Goal: Task Accomplishment & Management: Complete application form

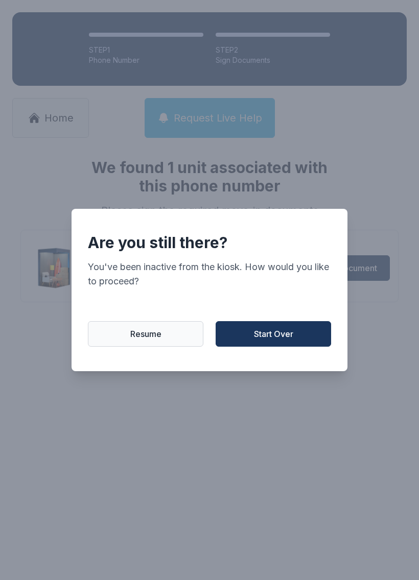
click at [272, 337] on span "Start Over" at bounding box center [273, 334] width 39 height 12
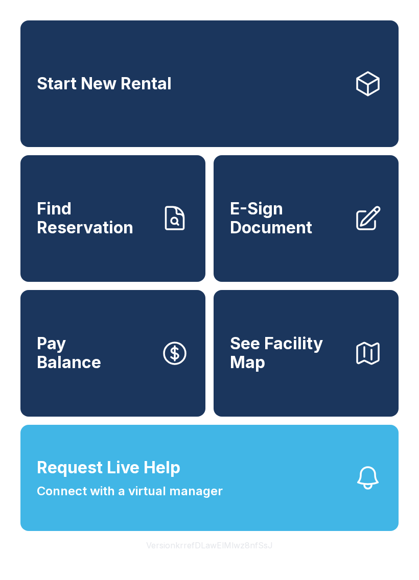
click at [144, 500] on span "Request Live Help Connect with a virtual manager" at bounding box center [130, 477] width 186 height 45
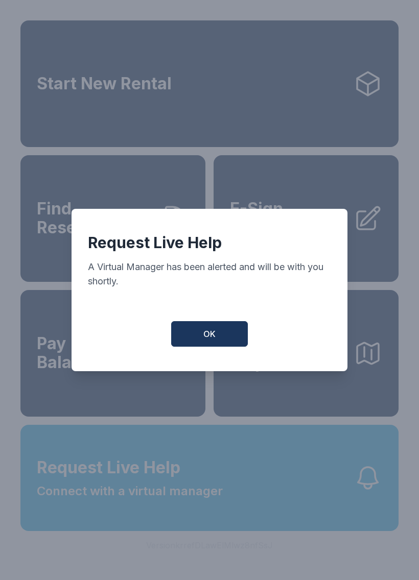
click at [205, 335] on span "OK" at bounding box center [209, 334] width 12 height 12
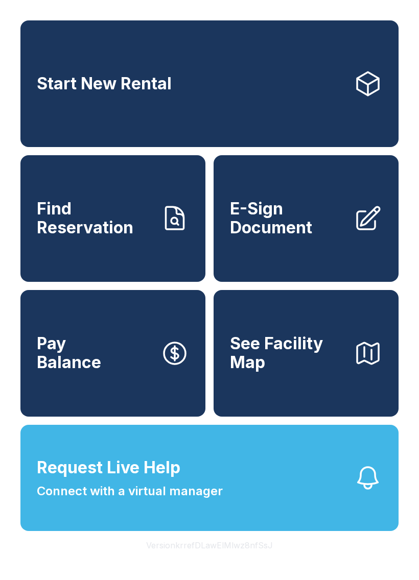
click at [77, 237] on span "Find Reservation" at bounding box center [94, 218] width 115 height 37
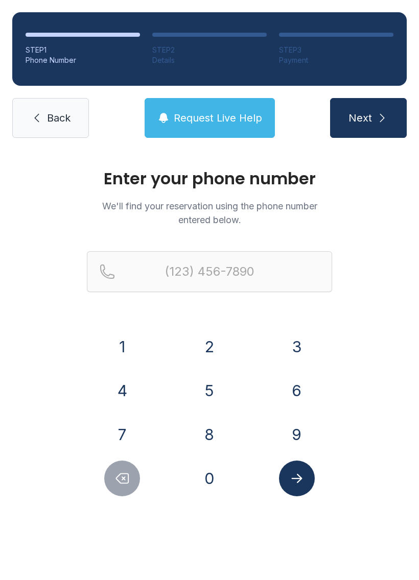
click at [121, 431] on button "7" at bounding box center [122, 435] width 36 height 36
click at [197, 475] on button "0" at bounding box center [209, 479] width 36 height 36
click at [126, 390] on button "4" at bounding box center [122, 391] width 36 height 36
click at [205, 346] on button "2" at bounding box center [209, 347] width 36 height 36
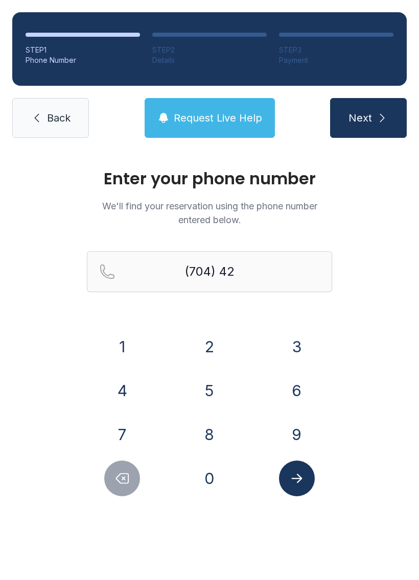
click at [203, 397] on button "5" at bounding box center [209, 391] width 36 height 36
click at [201, 432] on button "8" at bounding box center [209, 435] width 36 height 36
click at [197, 497] on div "Enter your phone number We'll find your reservation using the phone number ente…" at bounding box center [209, 343] width 419 height 387
click at [210, 436] on button "8" at bounding box center [209, 435] width 36 height 36
click at [116, 480] on icon "Delete number" at bounding box center [121, 478] width 15 height 15
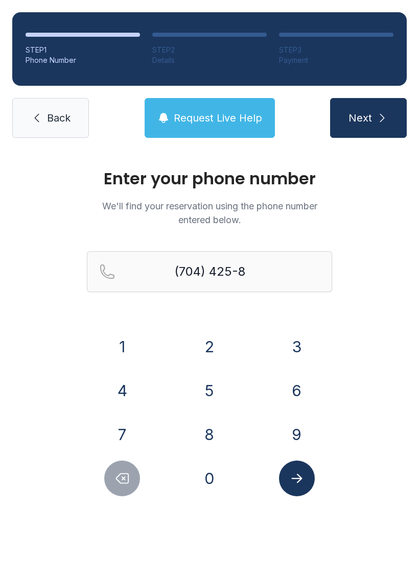
click at [208, 484] on button "0" at bounding box center [209, 479] width 36 height 36
click at [205, 440] on button "8" at bounding box center [209, 435] width 36 height 36
click at [121, 433] on button "7" at bounding box center [122, 435] width 36 height 36
click at [301, 477] on icon "Submit lookup form" at bounding box center [296, 478] width 15 height 15
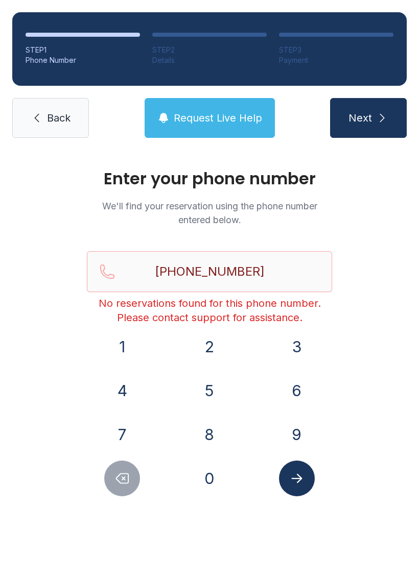
click at [199, 123] on span "Request Live Help" at bounding box center [218, 118] width 88 height 14
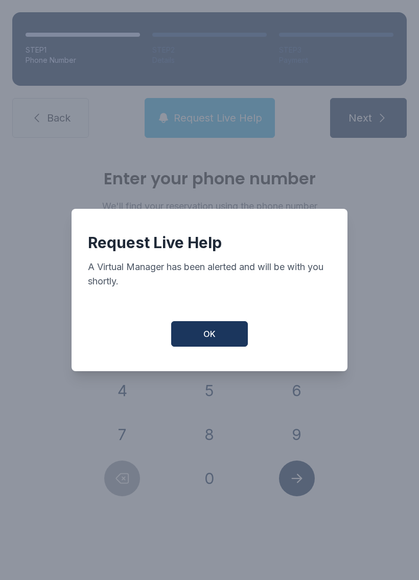
click at [186, 339] on button "OK" at bounding box center [209, 334] width 77 height 26
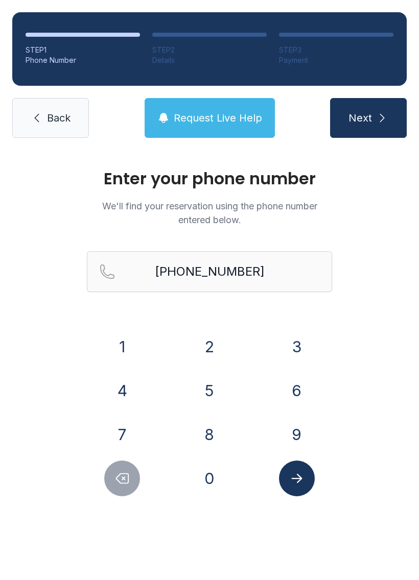
click at [209, 117] on span "Request Live Help" at bounding box center [218, 118] width 88 height 14
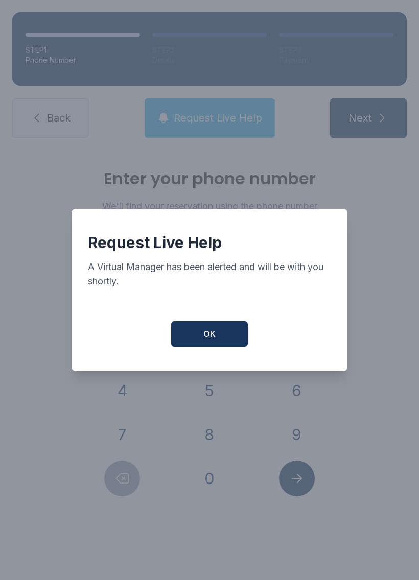
click at [199, 337] on button "OK" at bounding box center [209, 334] width 77 height 26
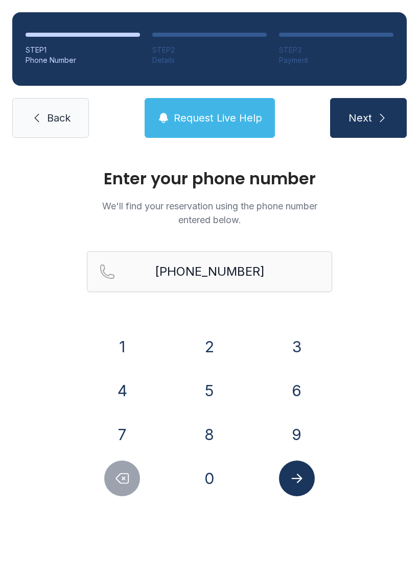
click at [118, 485] on icon "Delete number" at bounding box center [121, 478] width 15 height 15
click at [113, 486] on button "Delete number" at bounding box center [122, 479] width 36 height 36
click at [109, 485] on button "Delete number" at bounding box center [122, 479] width 36 height 36
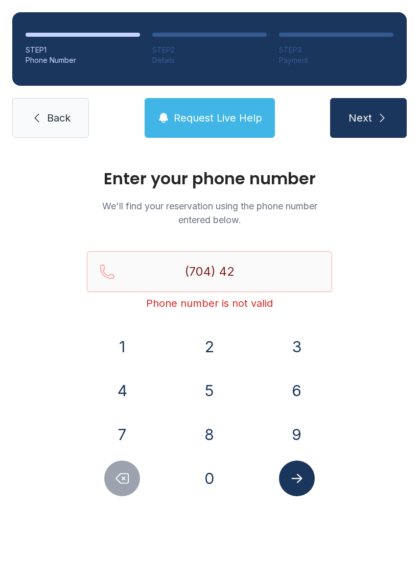
click at [109, 484] on button "Delete number" at bounding box center [122, 479] width 36 height 36
click at [113, 487] on button "Delete number" at bounding box center [122, 479] width 36 height 36
click at [112, 487] on button "Delete number" at bounding box center [122, 479] width 36 height 36
click at [116, 484] on icon "Delete number" at bounding box center [121, 478] width 15 height 15
type input "(7"
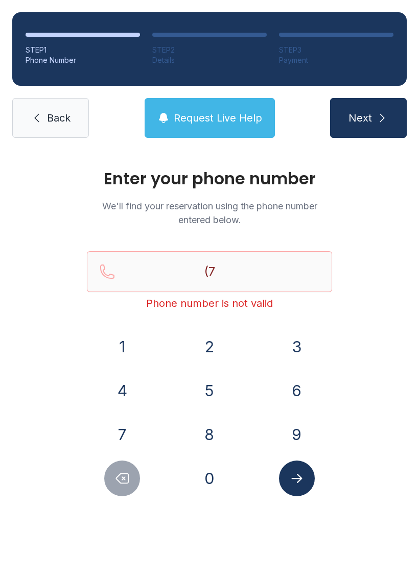
click at [116, 484] on icon "Delete number" at bounding box center [121, 478] width 15 height 15
click at [119, 482] on icon "Delete number" at bounding box center [122, 479] width 12 height 10
click at [50, 129] on link "Back" at bounding box center [50, 118] width 77 height 40
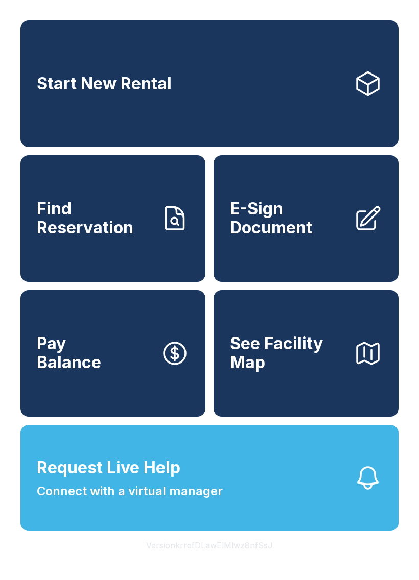
click at [369, 492] on icon "button" at bounding box center [367, 478] width 29 height 29
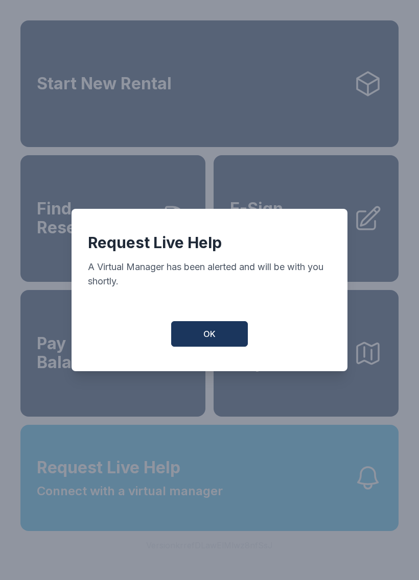
click at [190, 336] on button "OK" at bounding box center [209, 334] width 77 height 26
